Goal: Information Seeking & Learning: Compare options

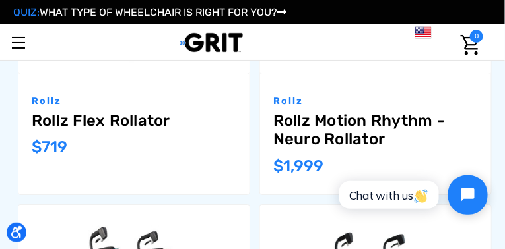
scroll to position [814, 0]
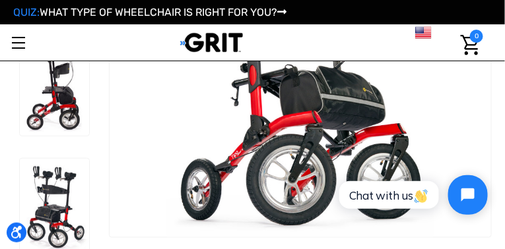
scroll to position [208, 0]
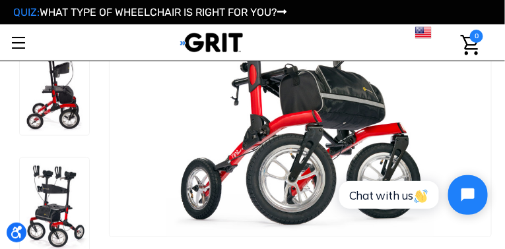
click at [55, 158] on img at bounding box center [54, 205] width 69 height 94
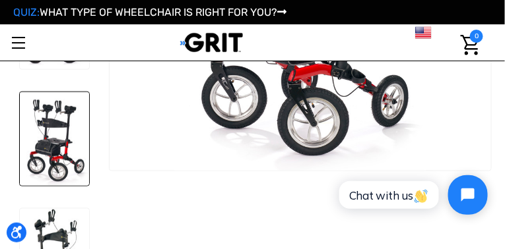
scroll to position [275, 0]
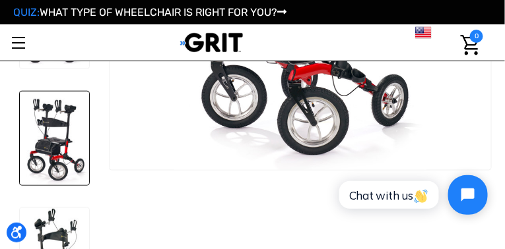
click at [54, 209] on img at bounding box center [54, 253] width 69 height 88
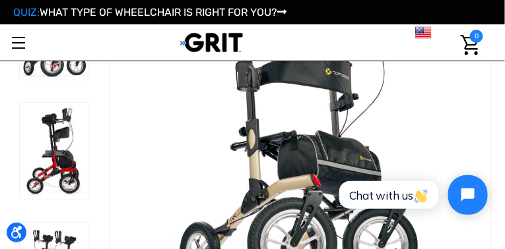
scroll to position [138, 0]
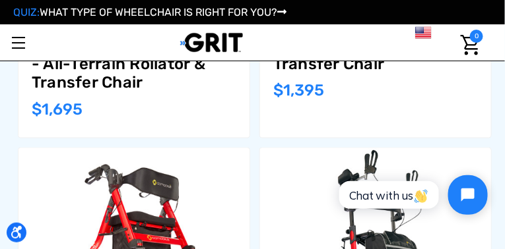
scroll to position [1202, 0]
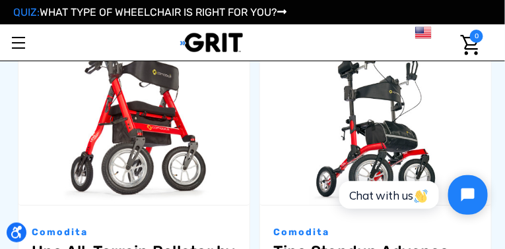
scroll to position [1721, 0]
